Goal: Information Seeking & Learning: Understand process/instructions

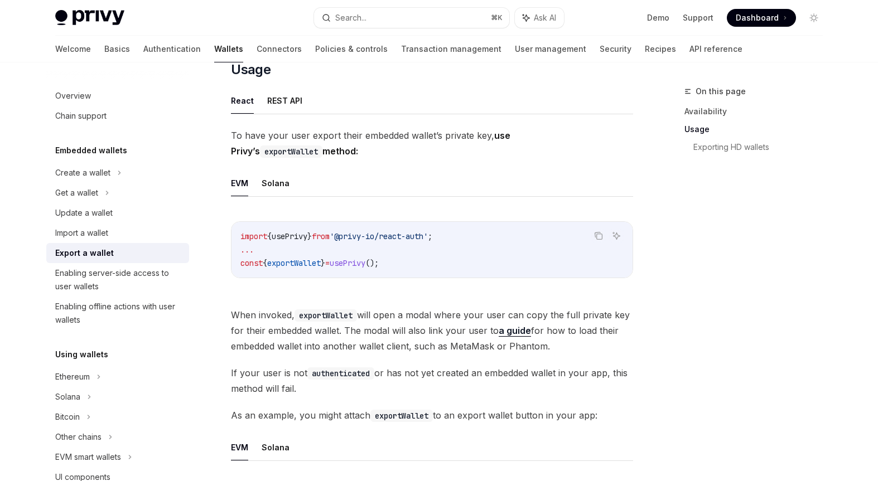
scroll to position [272, 0]
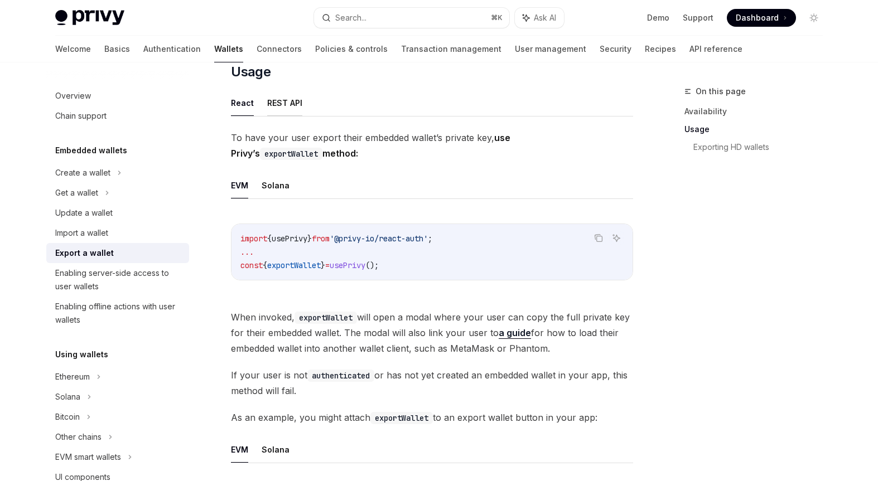
click at [286, 108] on button "REST API" at bounding box center [284, 103] width 35 height 26
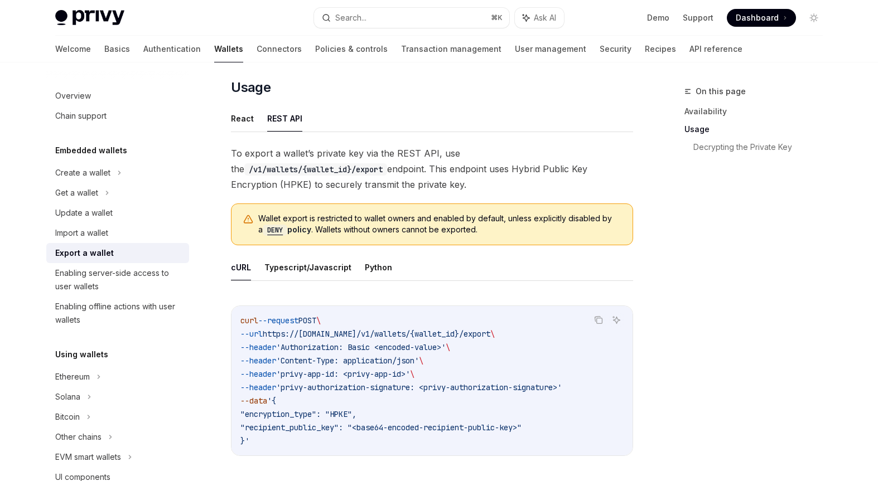
scroll to position [253, 0]
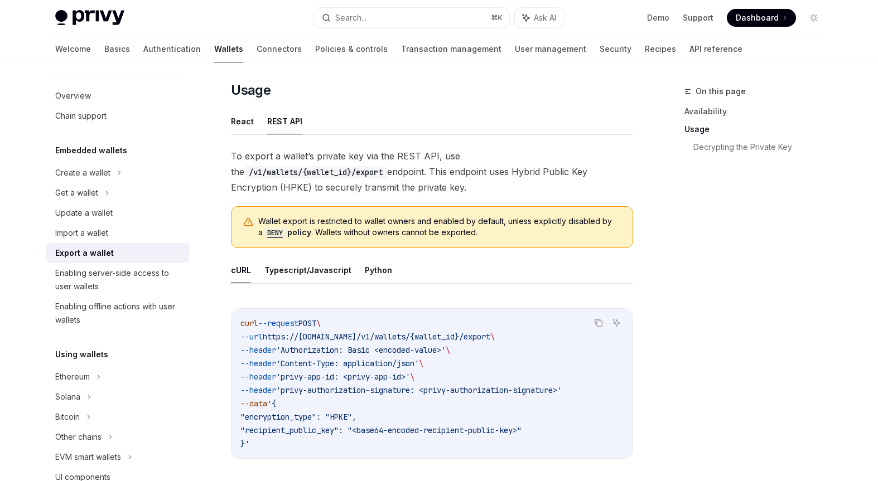
drag, startPoint x: 252, startPoint y: 168, endPoint x: 378, endPoint y: 182, distance: 126.8
click at [378, 183] on span "To export a wallet’s private key via the REST API, use the /v1/wallets/{wallet_…" at bounding box center [432, 171] width 402 height 47
click at [378, 182] on span "To export a wallet’s private key via the REST API, use the /v1/wallets/{wallet_…" at bounding box center [432, 171] width 402 height 47
drag, startPoint x: 391, startPoint y: 185, endPoint x: 250, endPoint y: 177, distance: 141.3
click at [250, 177] on span "To export a wallet’s private key via the REST API, use the /v1/wallets/{wallet_…" at bounding box center [432, 171] width 402 height 47
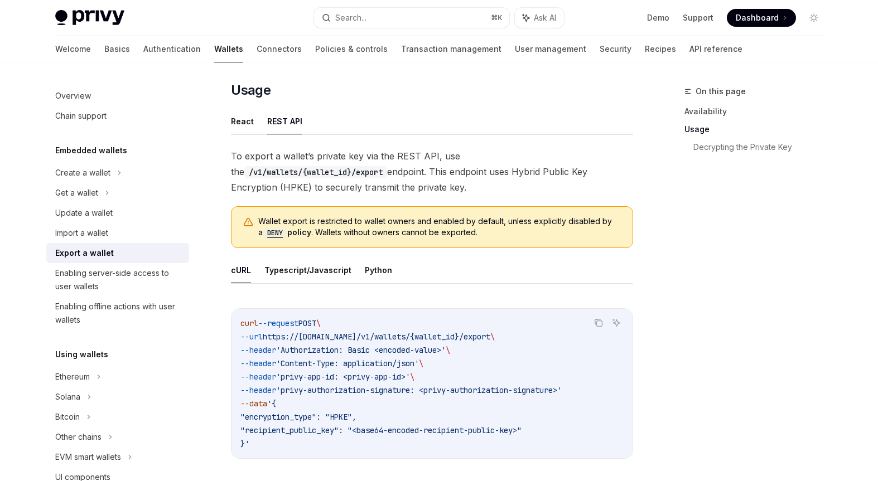
click at [250, 177] on span "To export a wallet’s private key via the REST API, use the /v1/wallets/{wallet_…" at bounding box center [432, 171] width 402 height 47
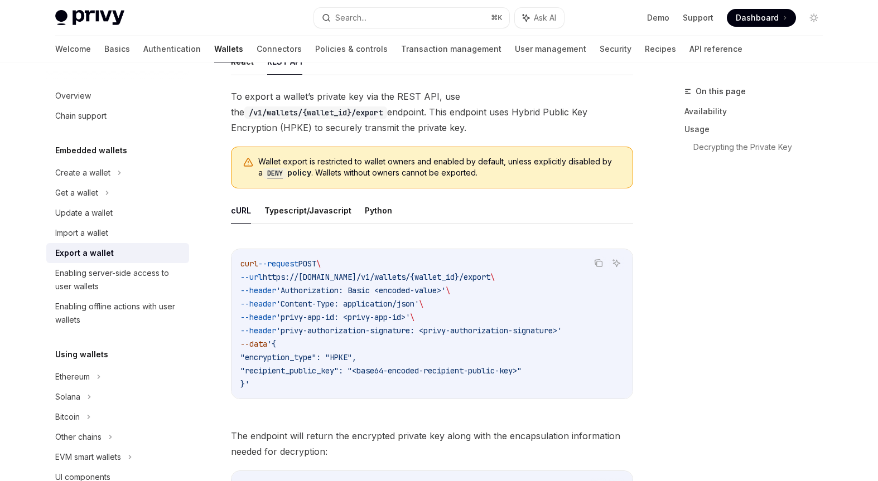
scroll to position [330, 0]
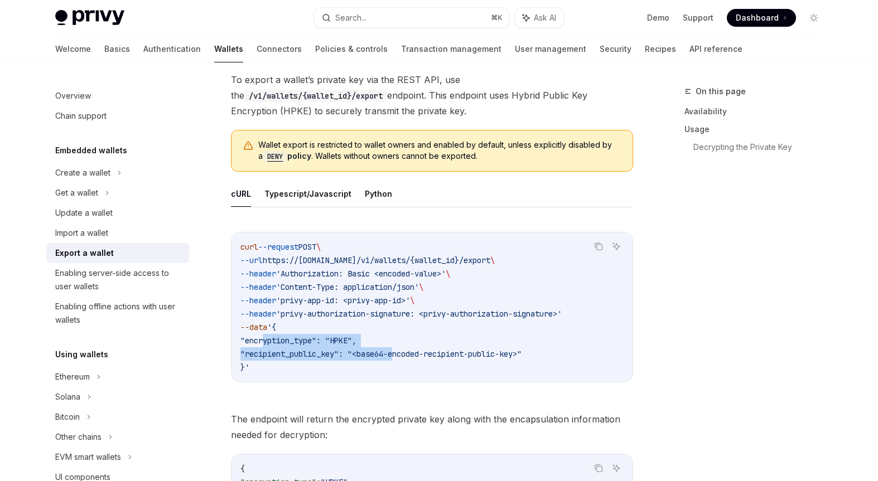
drag, startPoint x: 262, startPoint y: 337, endPoint x: 401, endPoint y: 350, distance: 139.4
click at [401, 350] on code "curl --request POST \ --url https://[DOMAIN_NAME]/v1/wallets/{wallet_id}/export…" at bounding box center [431, 307] width 383 height 134
click at [401, 350] on span ""recipient_public_key": "<base64-encoded-recipient-public-key>"" at bounding box center [380, 354] width 281 height 10
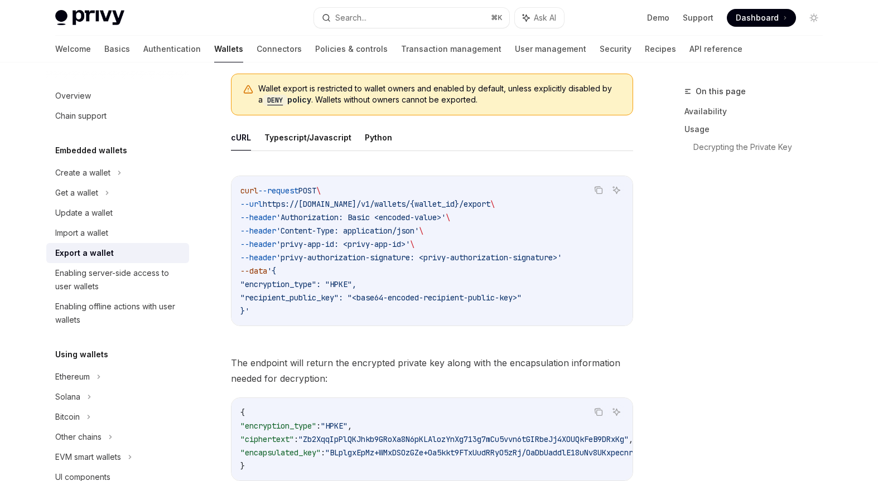
scroll to position [438, 0]
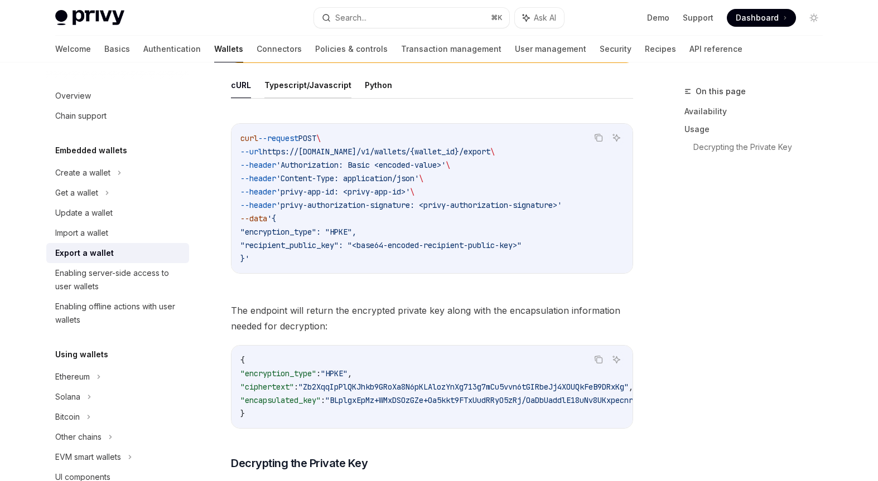
click at [326, 94] on button "Typescript/Javascript" at bounding box center [307, 85] width 87 height 26
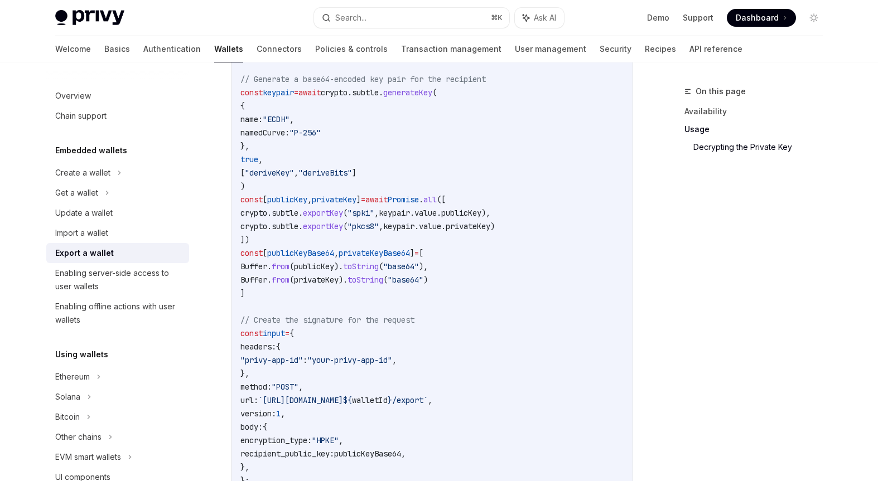
scroll to position [224, 0]
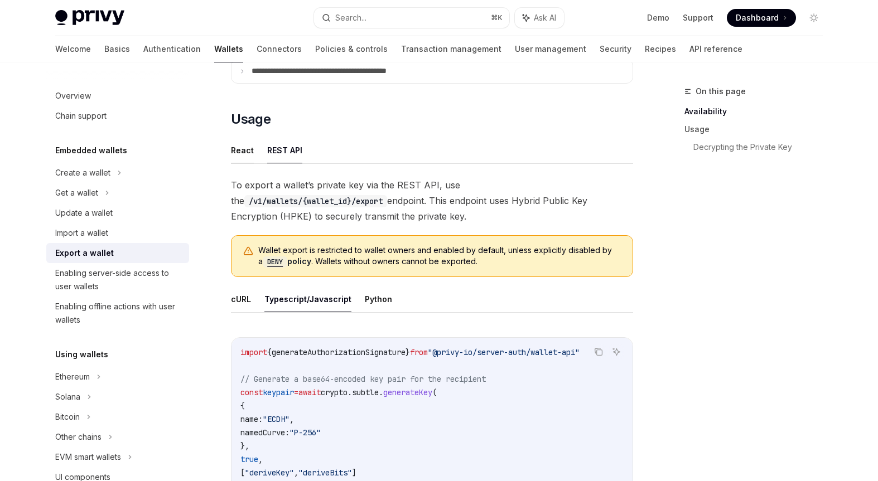
click at [241, 152] on button "React" at bounding box center [242, 150] width 23 height 26
type textarea "*"
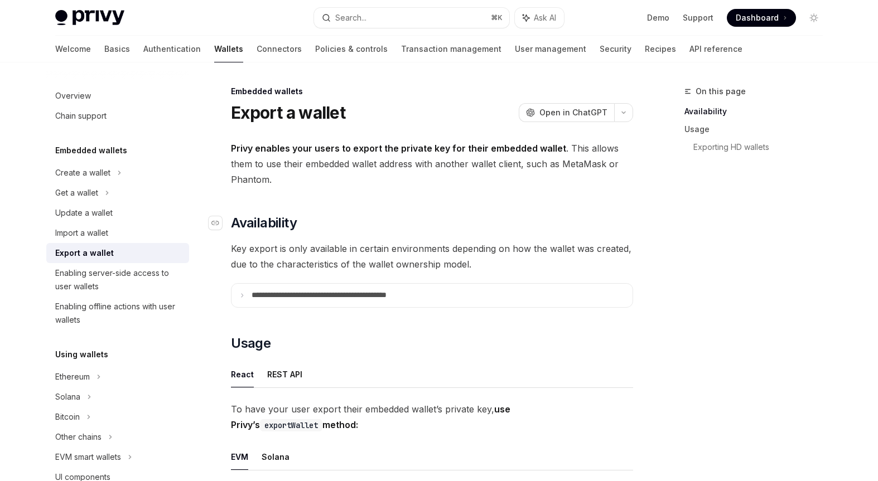
click at [318, 214] on h2 "​ Availability" at bounding box center [432, 223] width 402 height 18
